Goal: Task Accomplishment & Management: Manage account settings

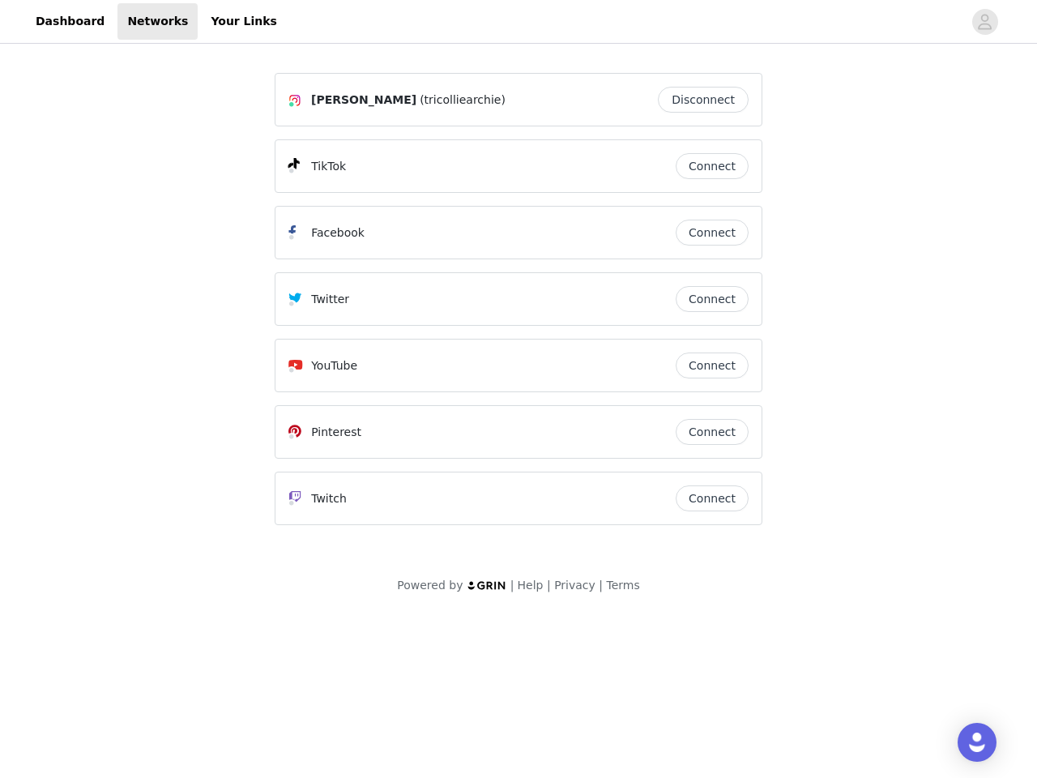
click at [519, 306] on div "Twitter" at bounding box center [481, 298] width 387 height 19
click at [519, 22] on div at bounding box center [625, 21] width 676 height 36
click at [985, 22] on icon "avatar" at bounding box center [984, 22] width 15 height 26
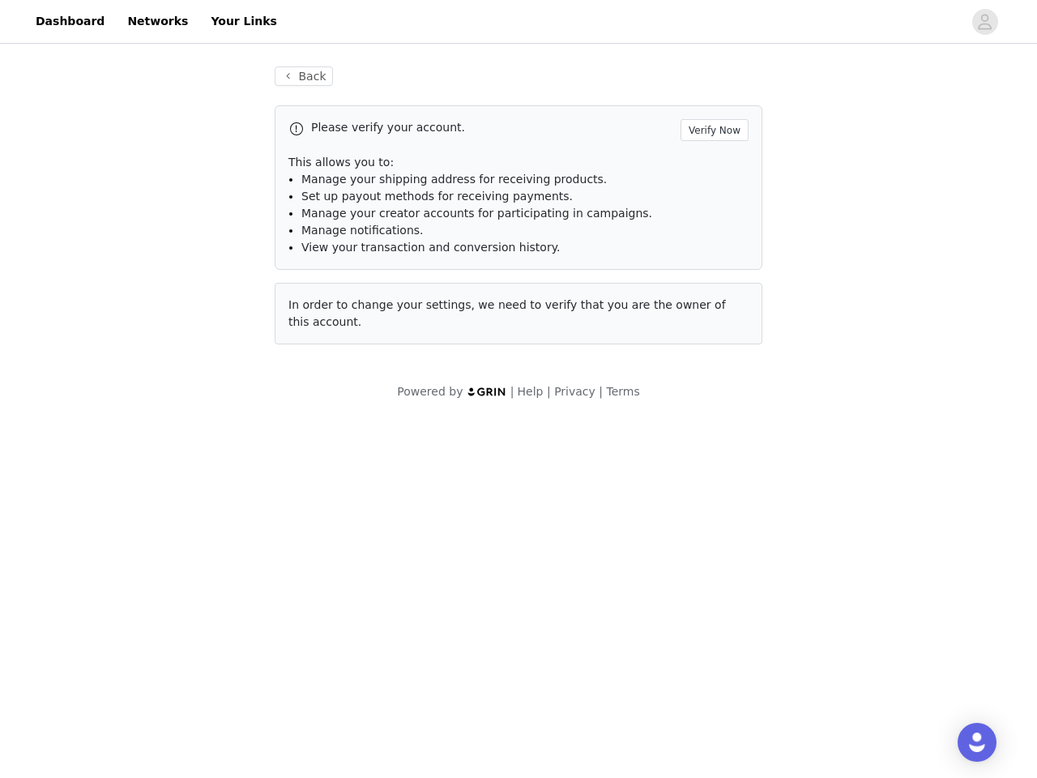
click at [712, 166] on p "This allows you to:" at bounding box center [518, 162] width 460 height 17
click at [712, 233] on li "Manage notifications." at bounding box center [524, 230] width 447 height 17
